Goal: Find specific page/section: Find specific page/section

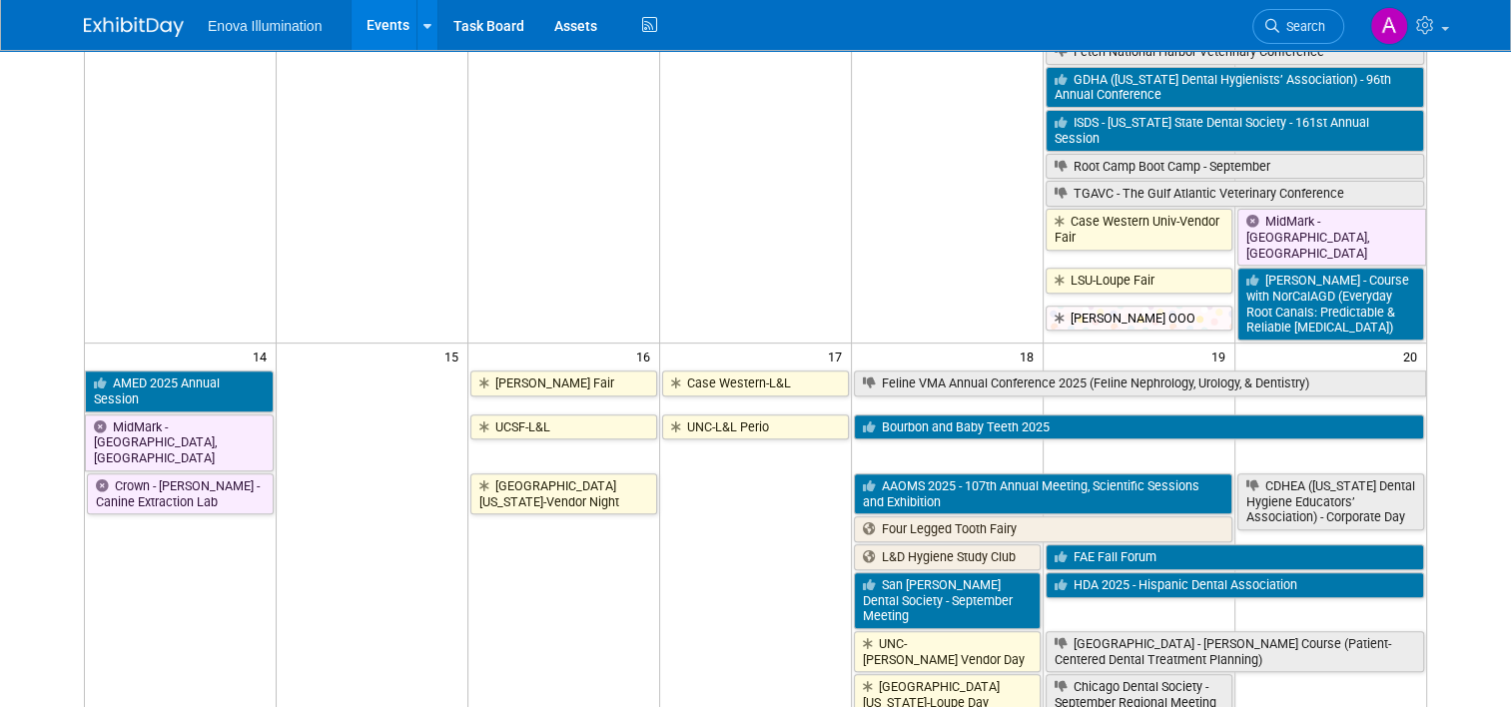
scroll to position [1099, 0]
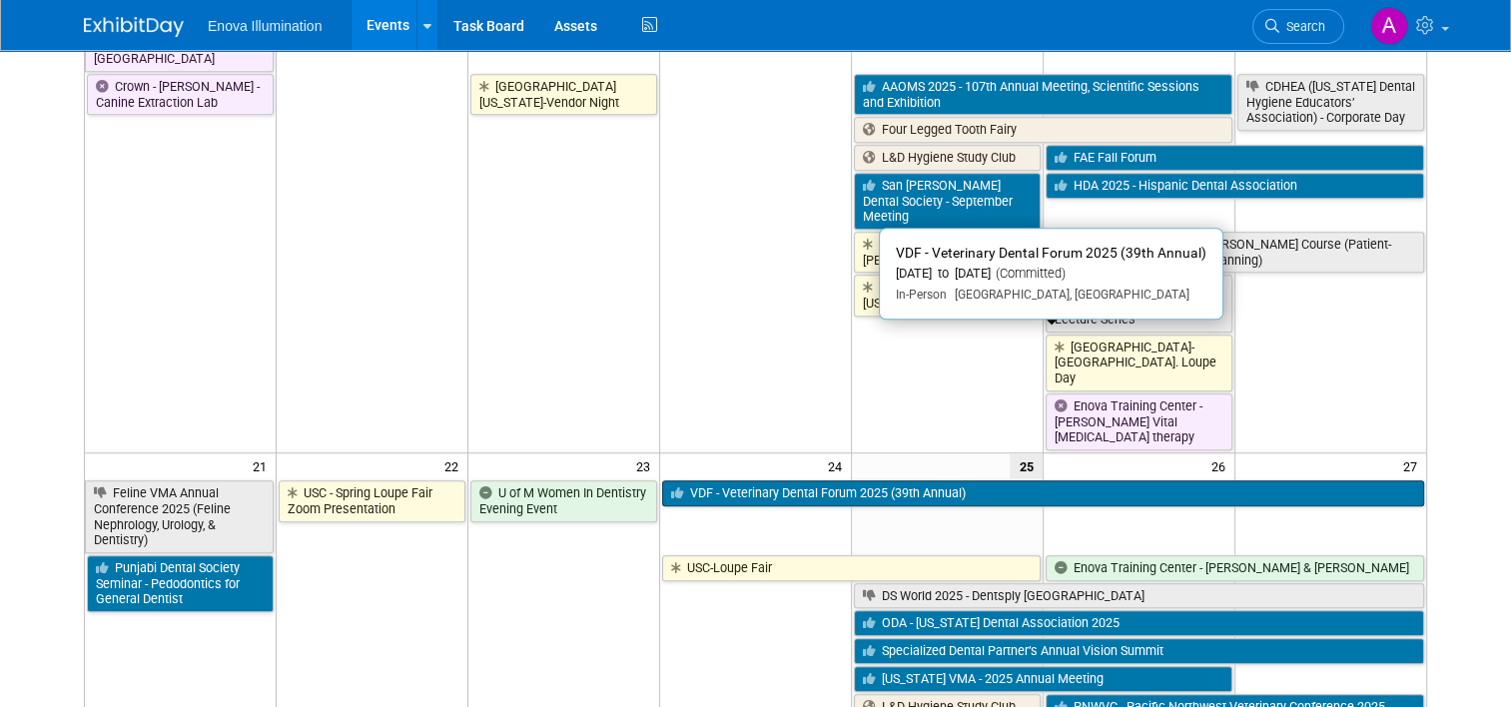
click at [879, 480] on link "VDF - Veterinary Dental Forum 2025 (39th Annual)" at bounding box center [1043, 493] width 762 height 26
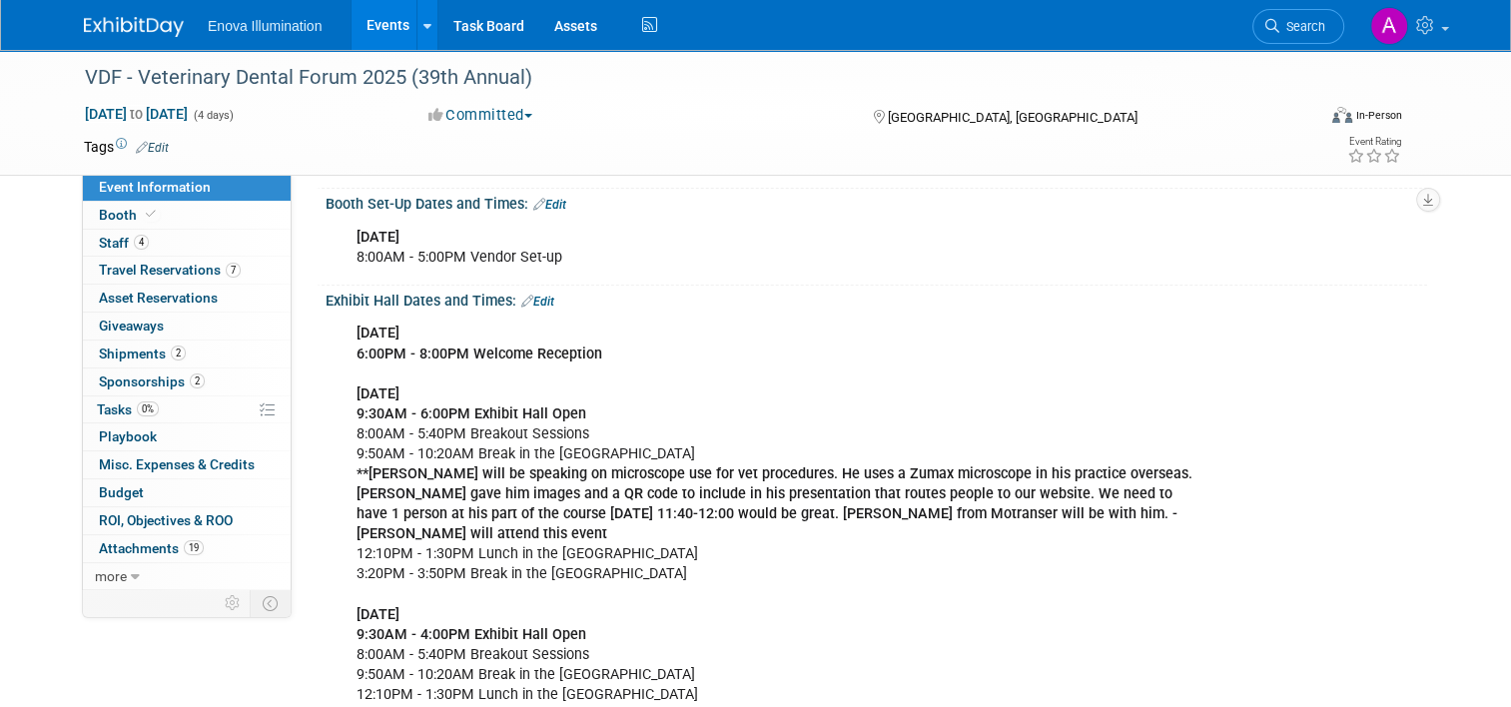
scroll to position [499, 0]
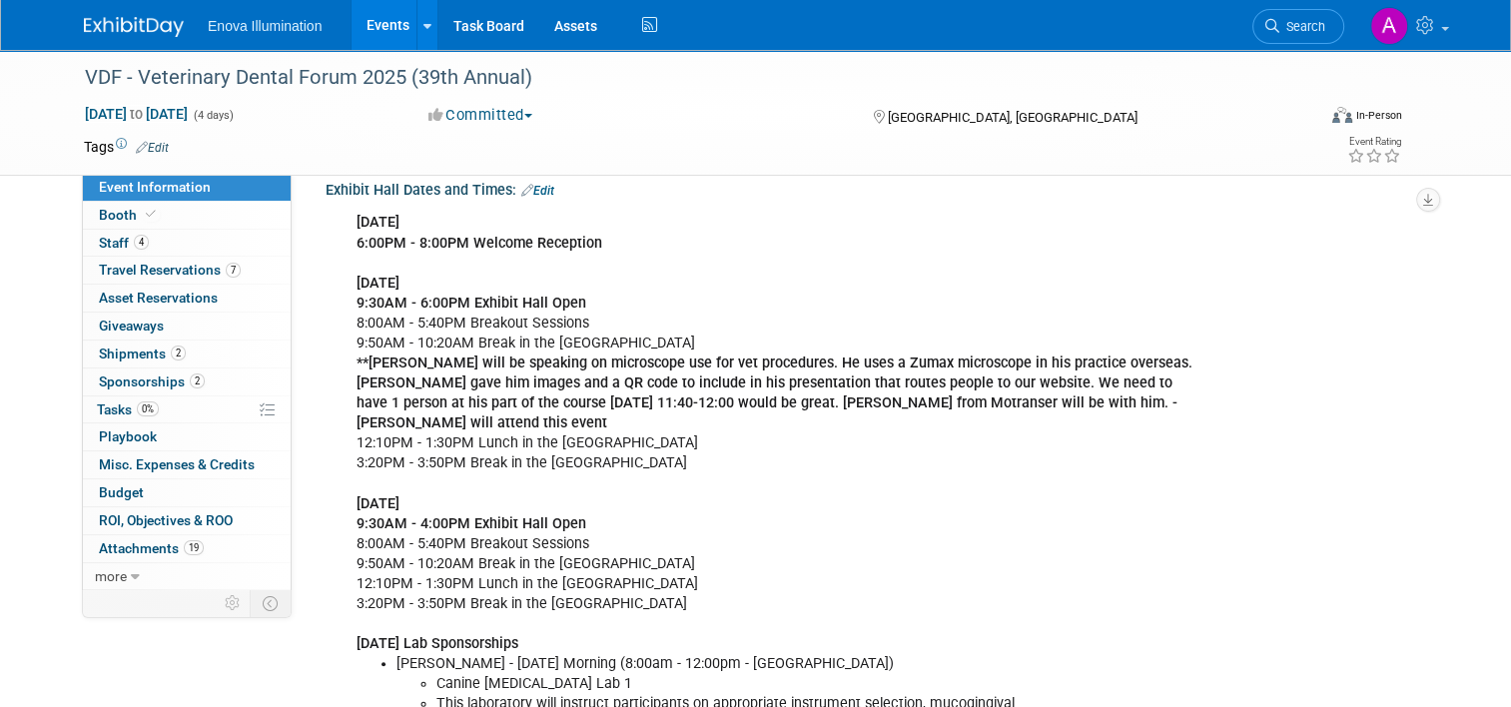
click at [134, 20] on img at bounding box center [134, 27] width 100 height 20
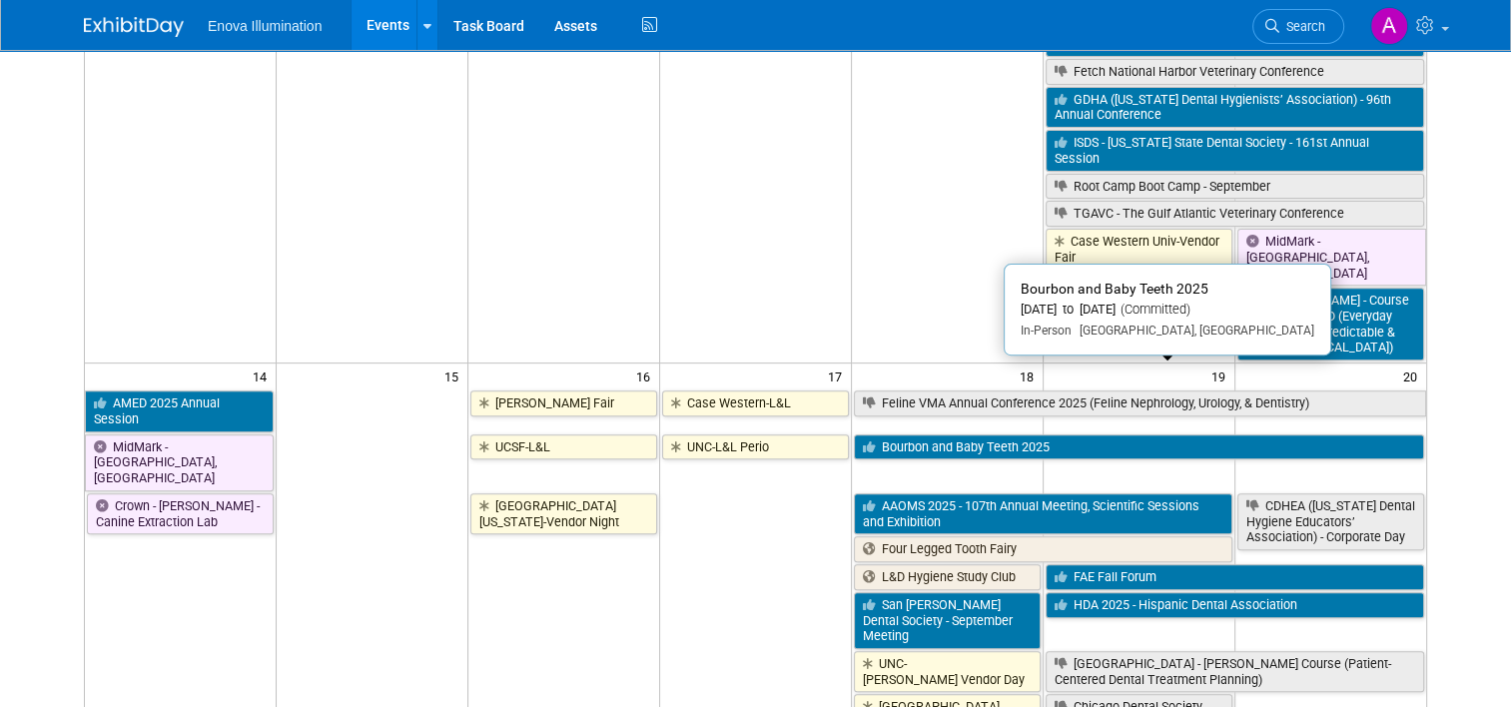
scroll to position [799, 0]
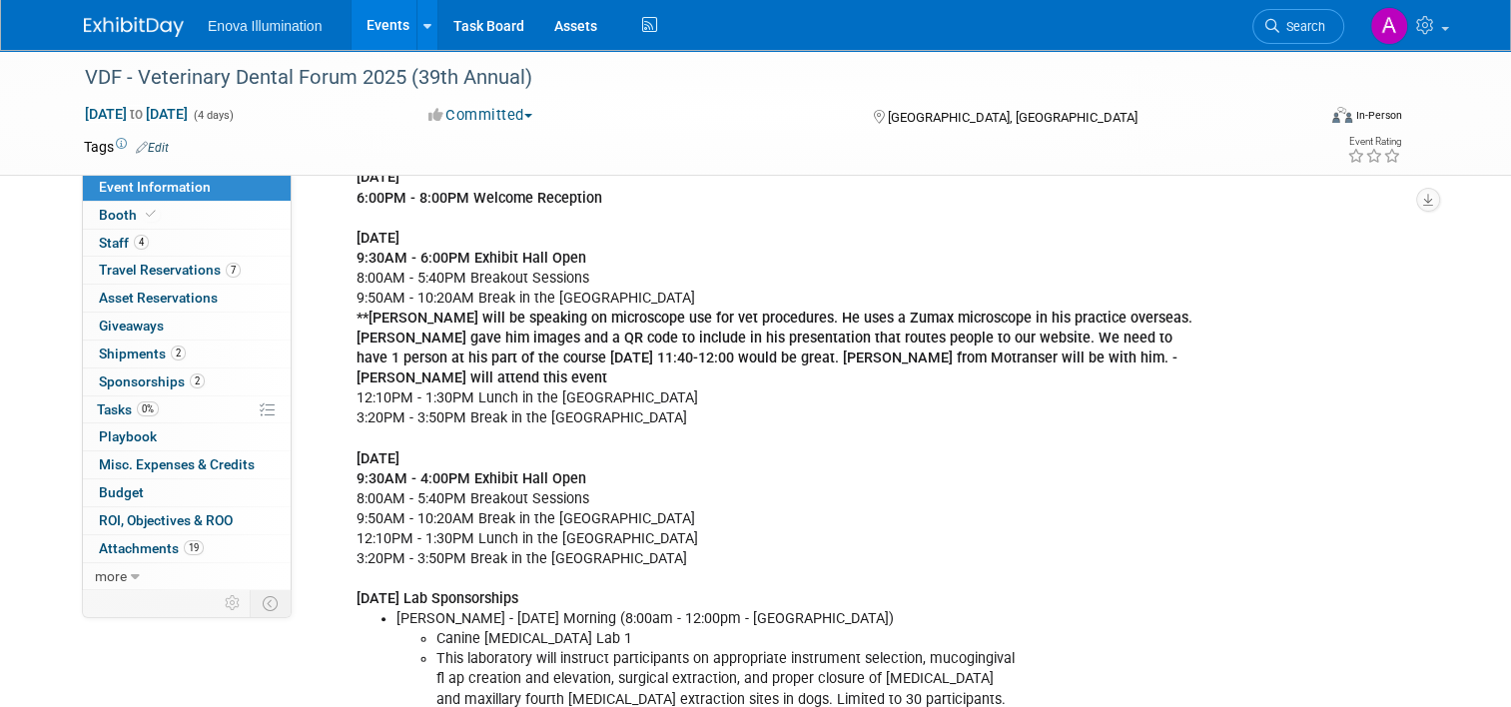
scroll to position [499, 0]
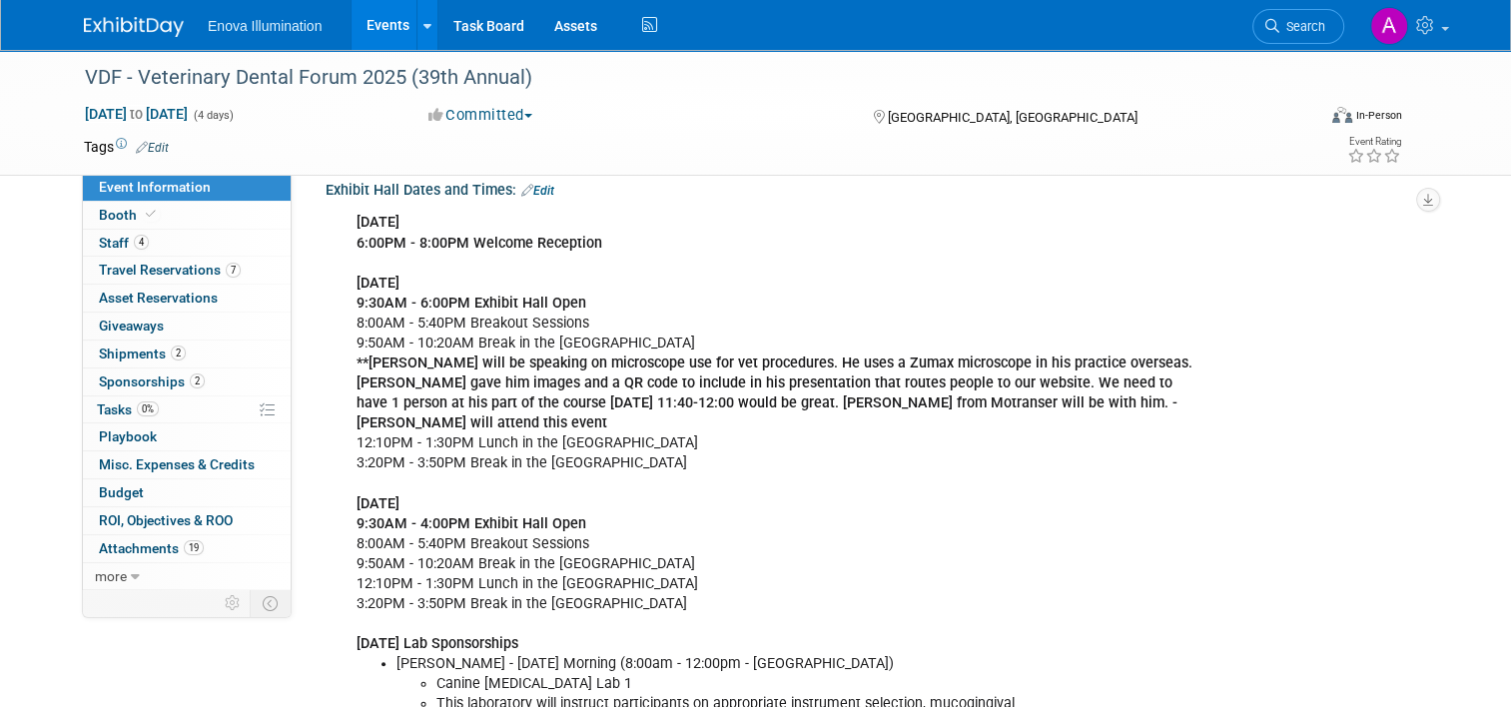
click at [128, 20] on img at bounding box center [134, 27] width 100 height 20
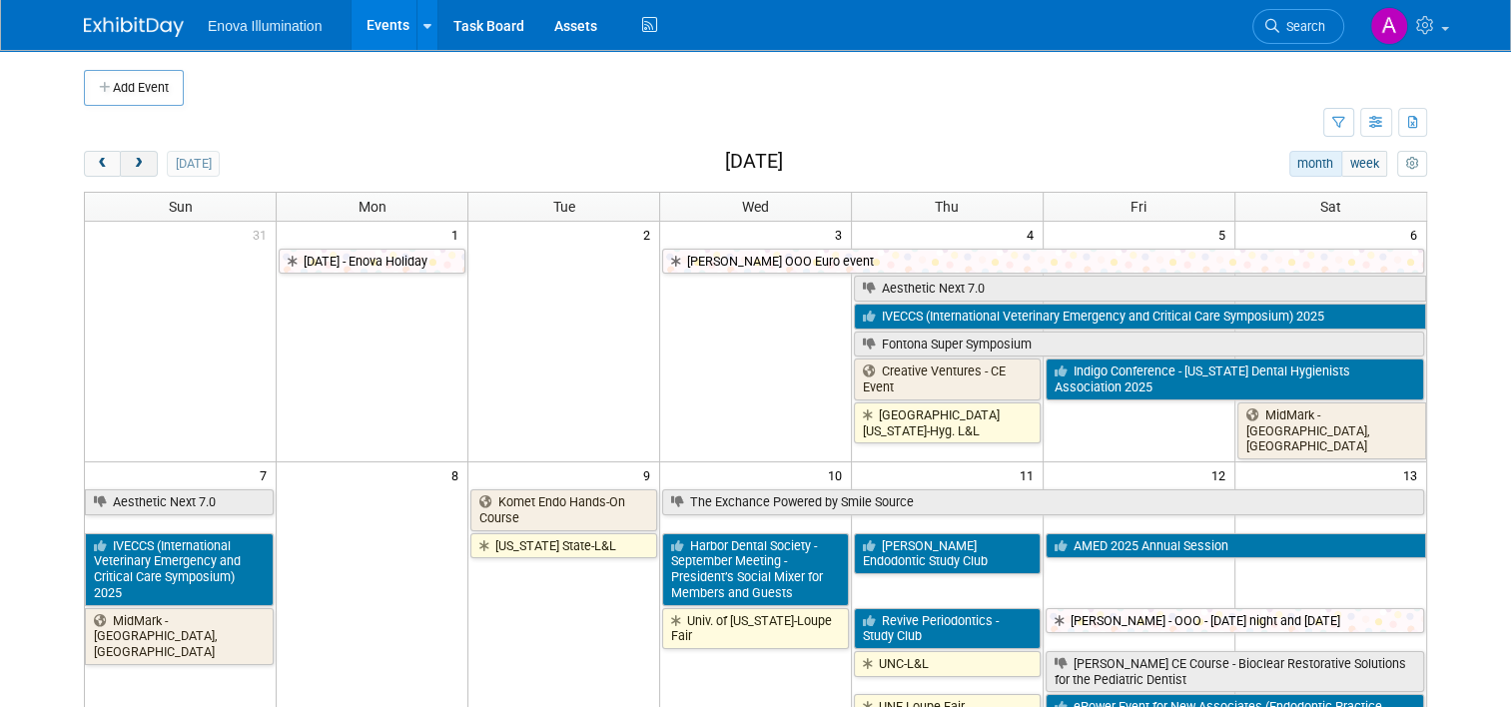
click at [131, 167] on span "next" at bounding box center [138, 164] width 15 height 13
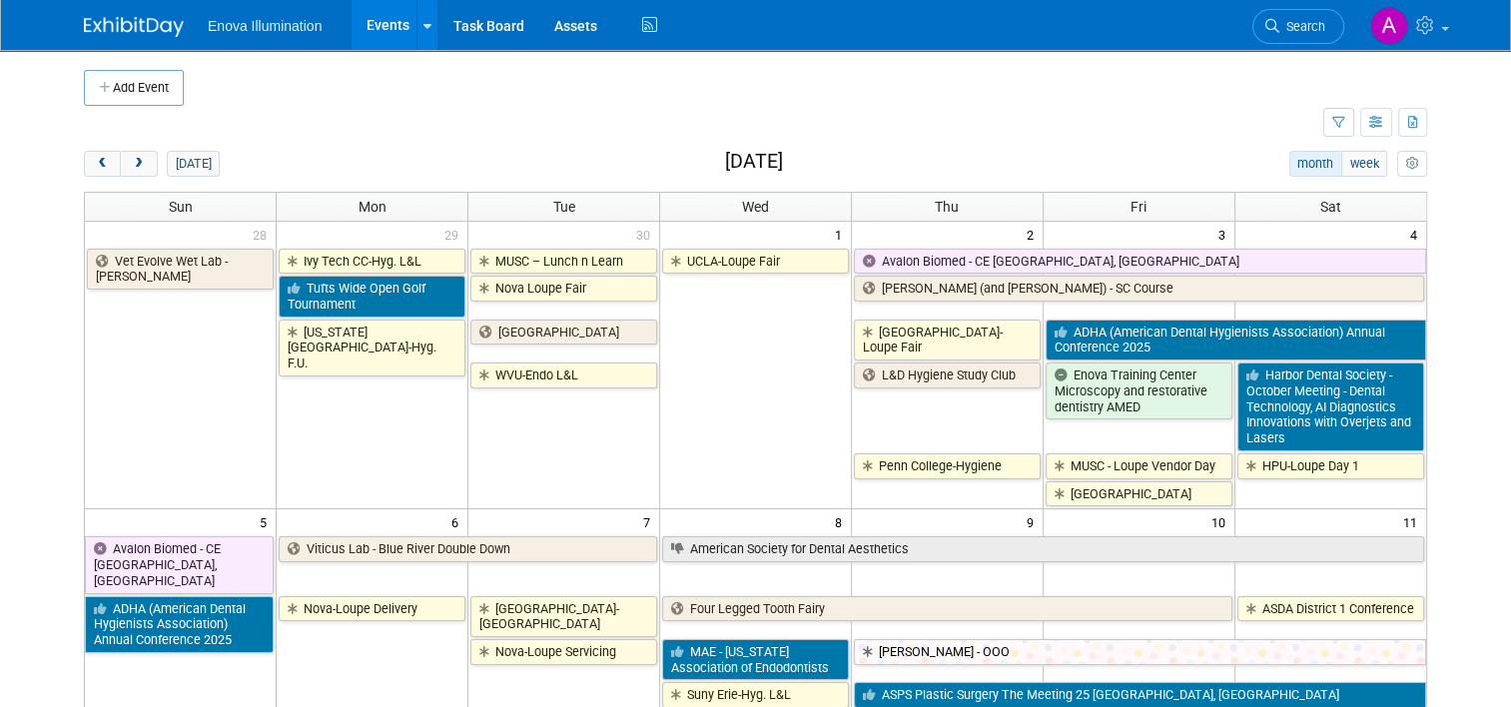
drag, startPoint x: 88, startPoint y: 166, endPoint x: 170, endPoint y: 180, distance: 83.1
click at [95, 166] on span "prev" at bounding box center [102, 164] width 15 height 13
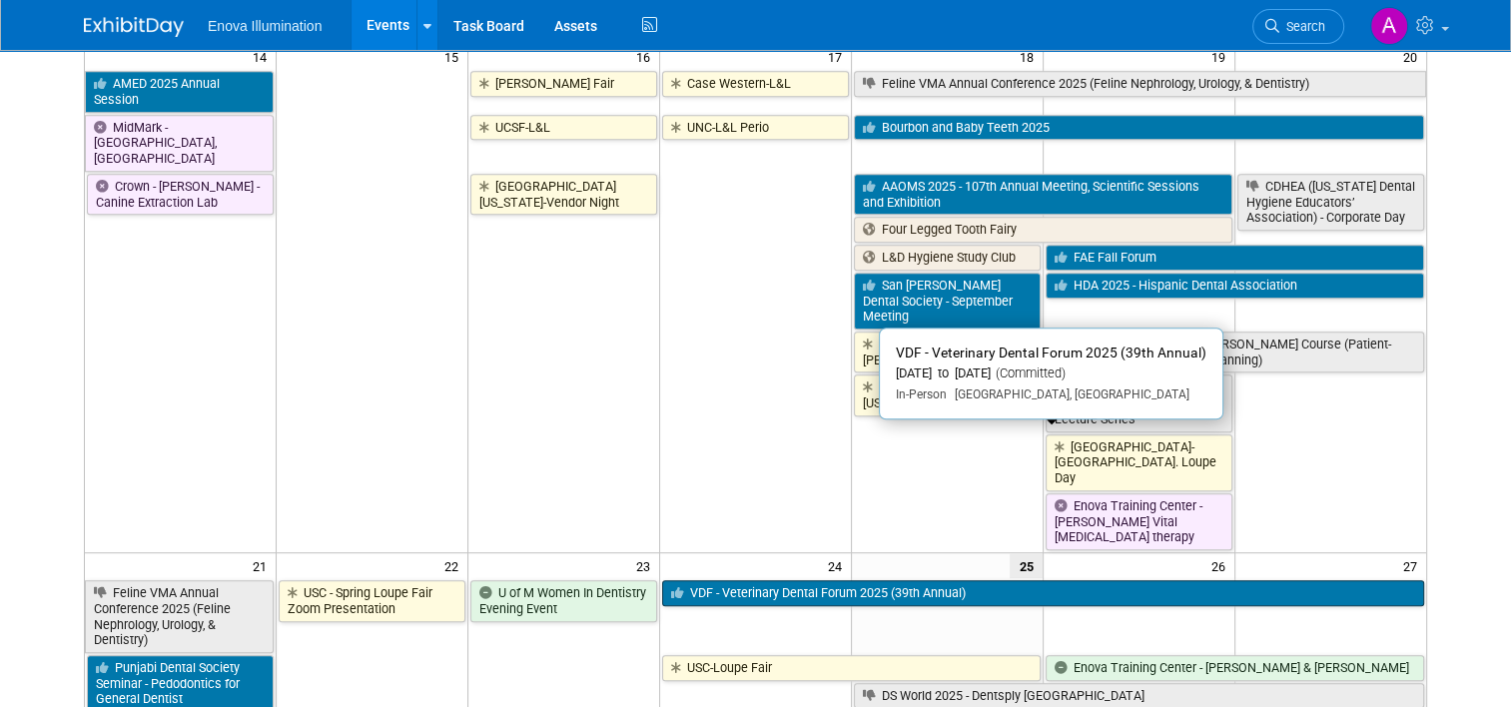
scroll to position [1099, 0]
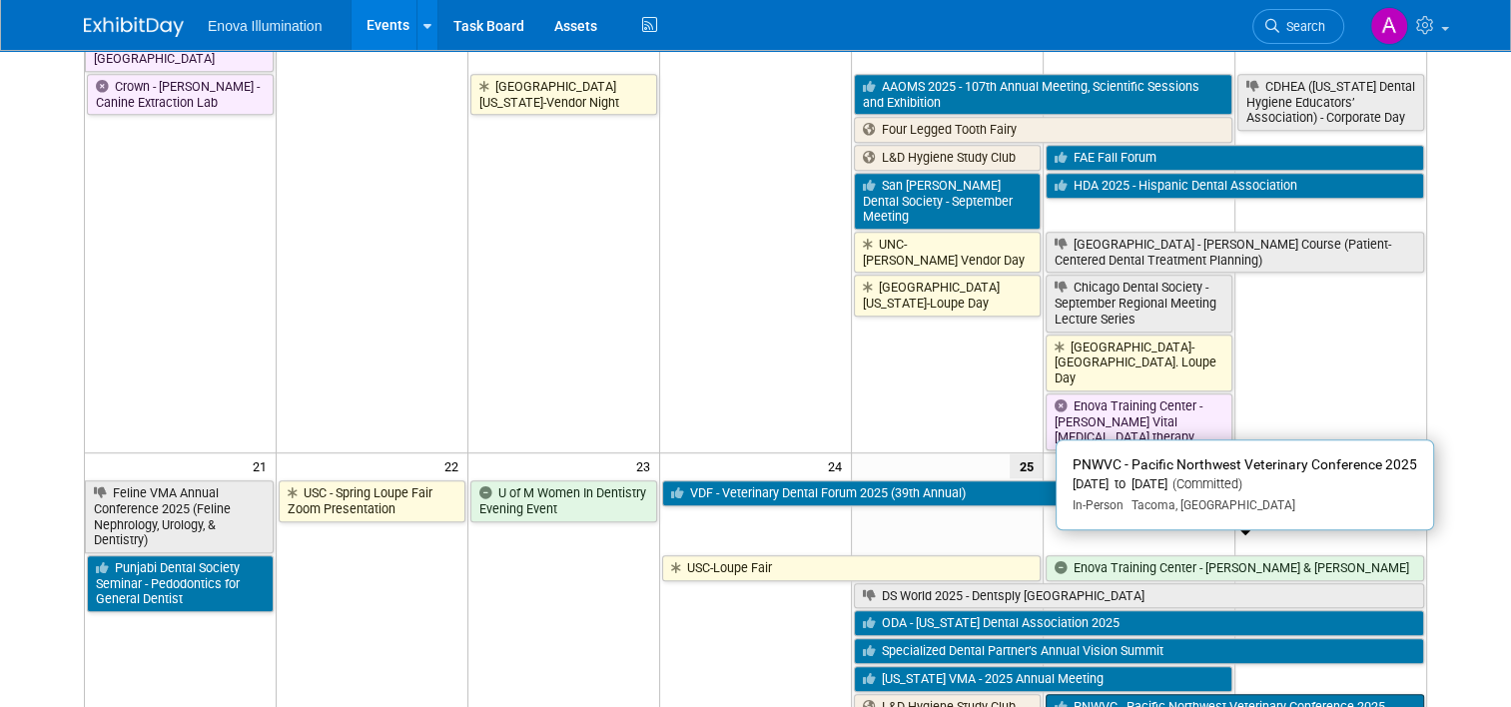
click at [1150, 694] on link "PNWVC - Pacific Northwest Veterinary Conference 2025" at bounding box center [1235, 707] width 379 height 26
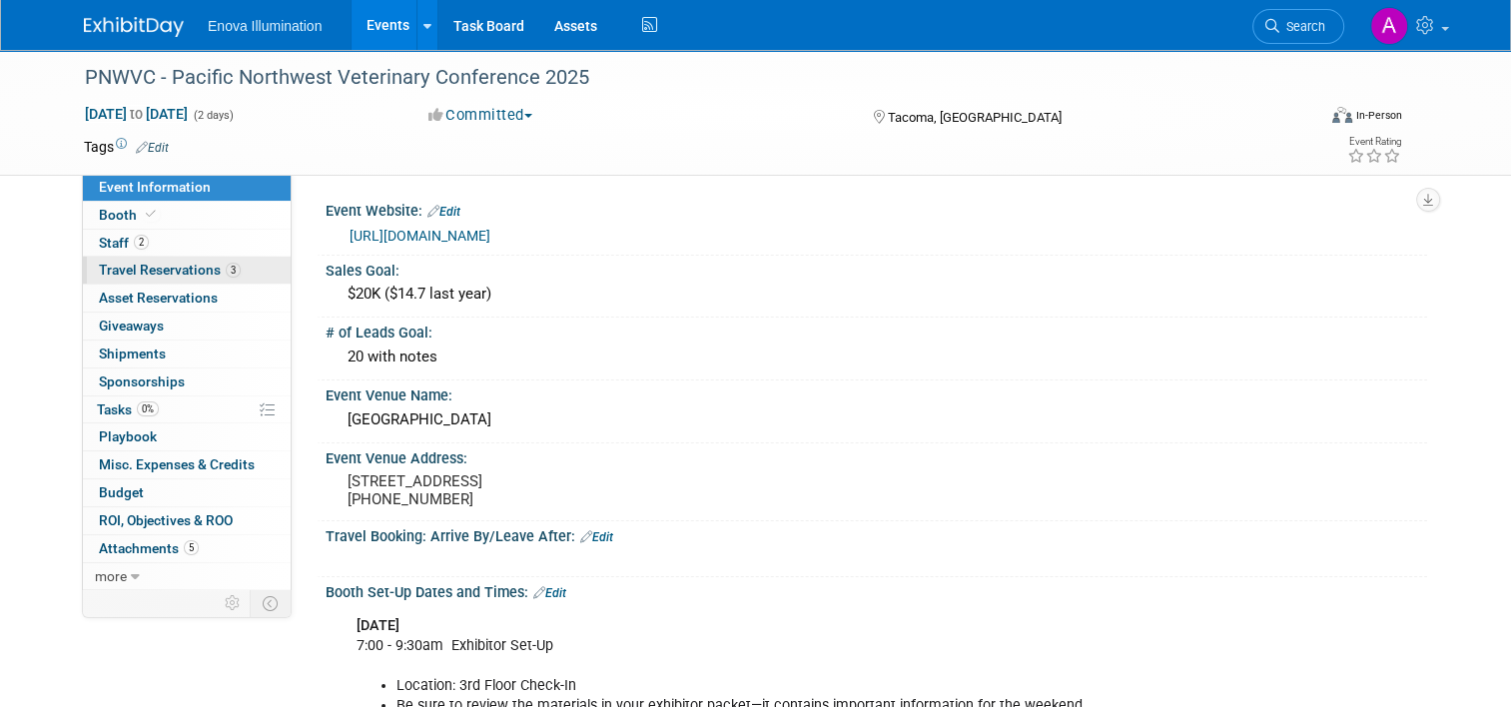
click at [158, 268] on span "Travel Reservations 3" at bounding box center [170, 270] width 142 height 16
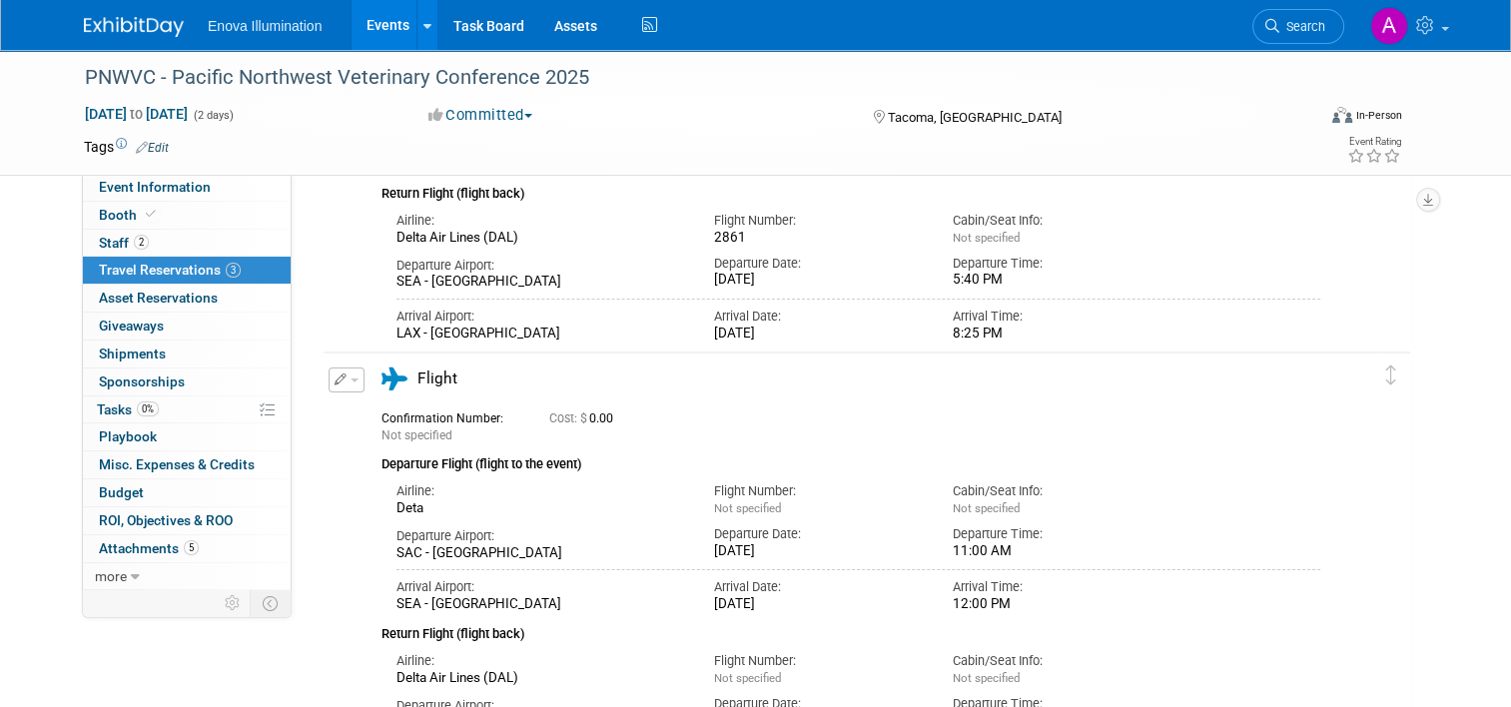
scroll to position [400, 0]
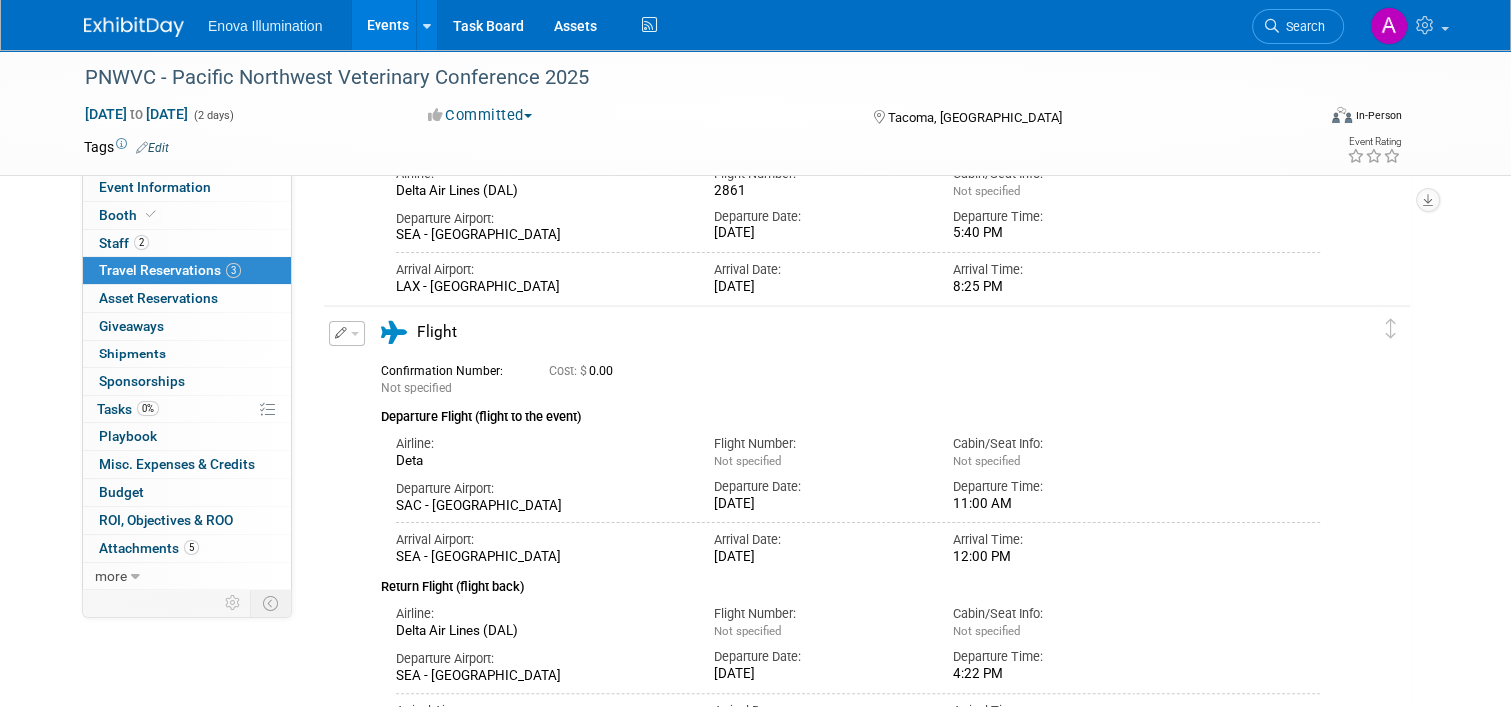
click at [116, 30] on img at bounding box center [134, 27] width 100 height 20
